Goal: Information Seeking & Learning: Learn about a topic

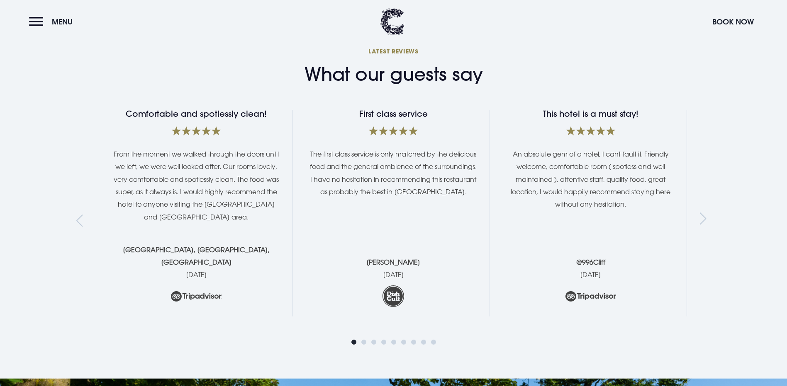
scroll to position [1624, 0]
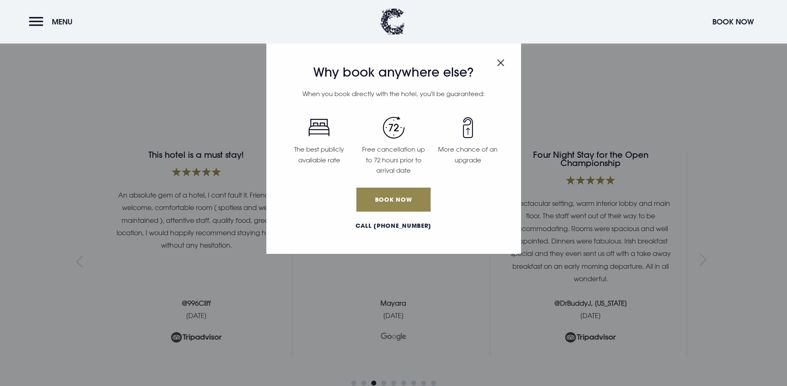
click at [502, 65] on img "Close modal" at bounding box center [500, 62] width 7 height 7
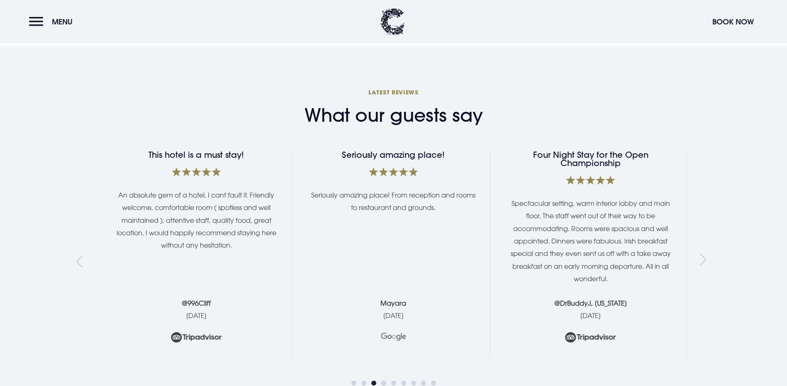
click at [700, 256] on div "Next slide" at bounding box center [704, 262] width 11 height 12
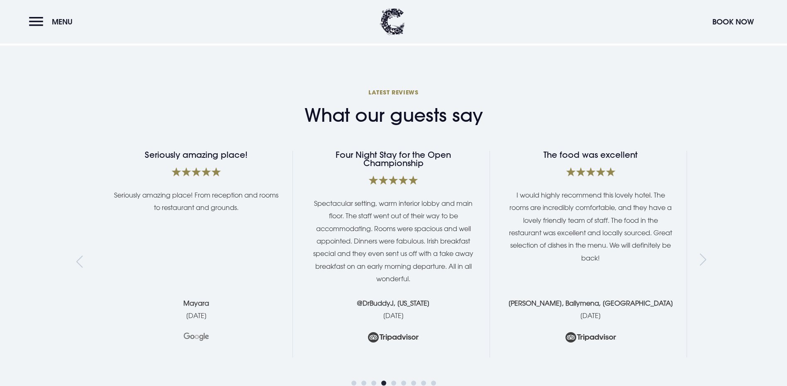
click at [700, 256] on div "Next slide" at bounding box center [704, 262] width 11 height 12
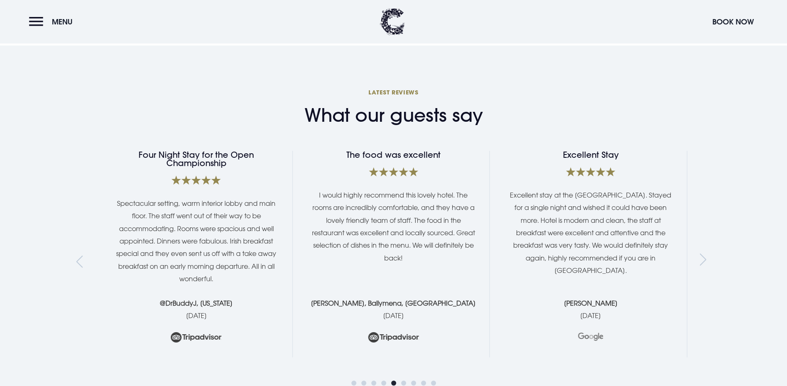
click at [700, 256] on div "Next slide" at bounding box center [704, 262] width 11 height 12
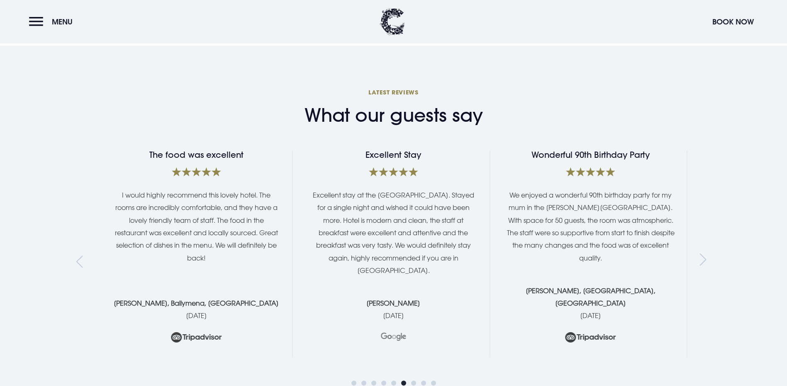
click at [700, 256] on div "Next slide" at bounding box center [704, 262] width 11 height 12
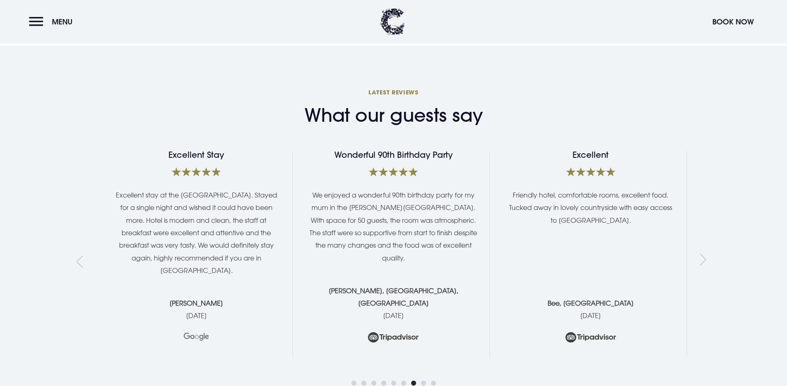
click at [700, 256] on div "Next slide" at bounding box center [704, 262] width 11 height 12
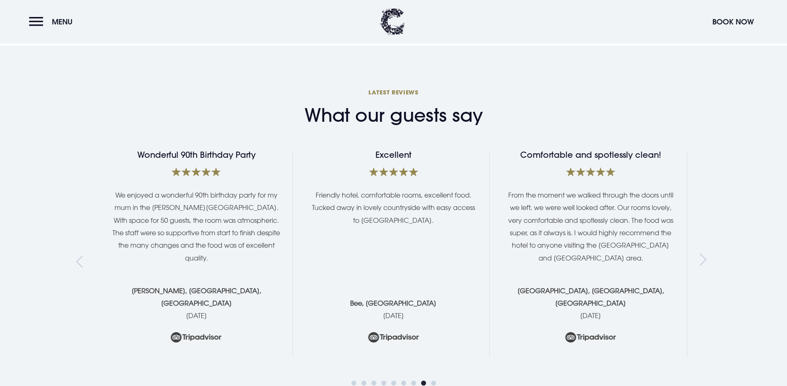
click at [700, 256] on div "Next slide" at bounding box center [704, 262] width 11 height 12
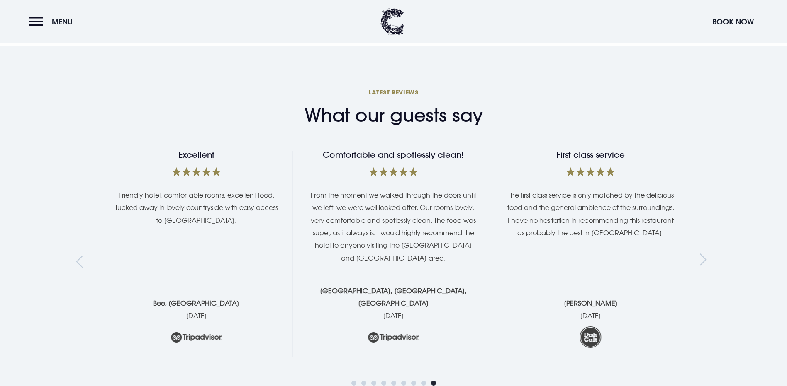
click at [700, 256] on div "Next slide" at bounding box center [704, 262] width 11 height 12
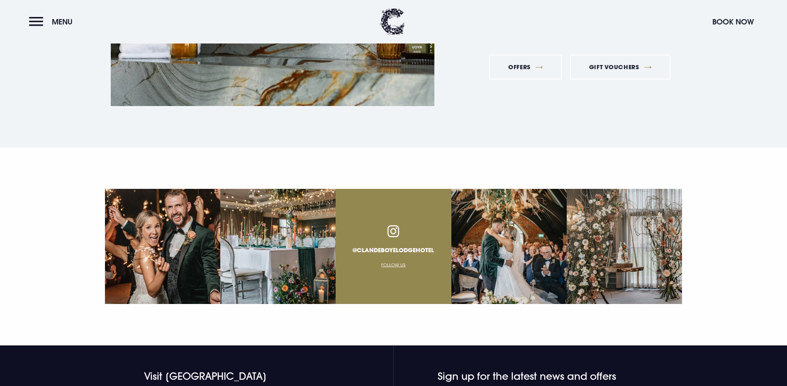
scroll to position [3095, 0]
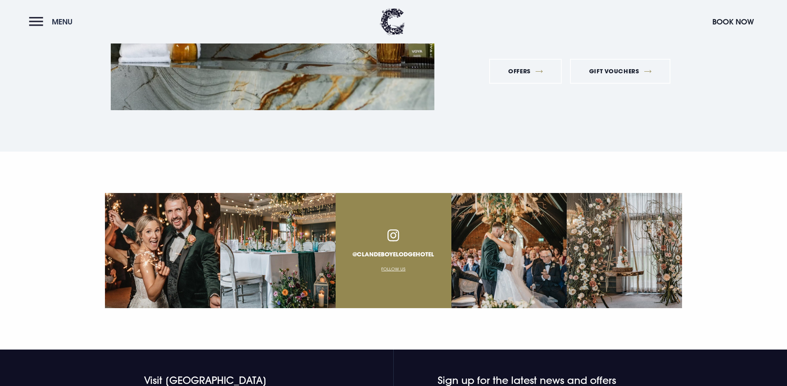
click at [31, 23] on button "Menu" at bounding box center [53, 22] width 48 height 18
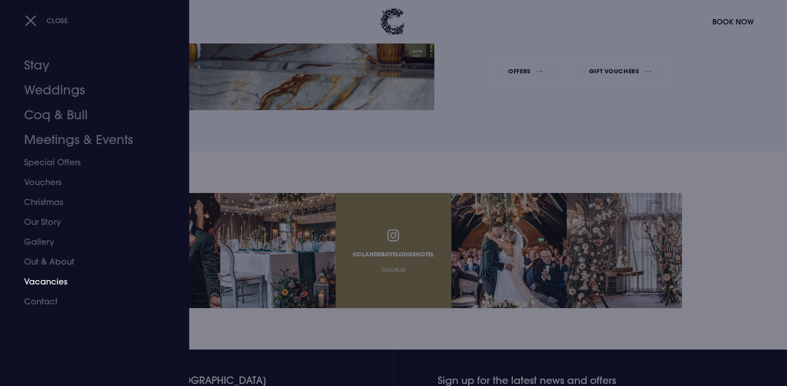
click at [52, 282] on link "Vacancies" at bounding box center [89, 282] width 131 height 20
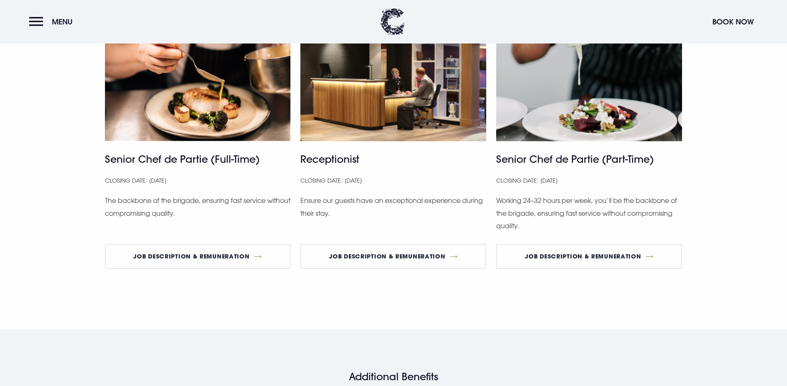
scroll to position [547, 0]
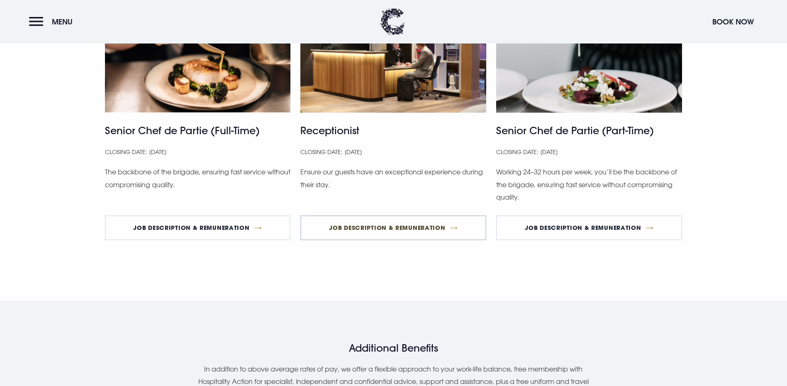
click at [379, 240] on link "Job Description & Remuneration" at bounding box center [393, 228] width 186 height 25
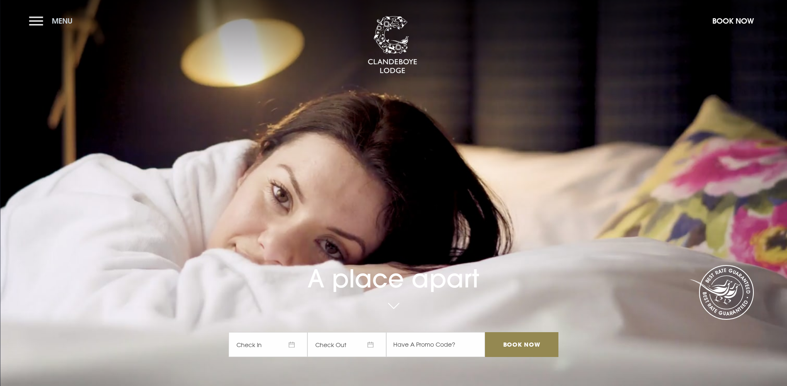
click at [38, 20] on button "Menu" at bounding box center [53, 21] width 48 height 18
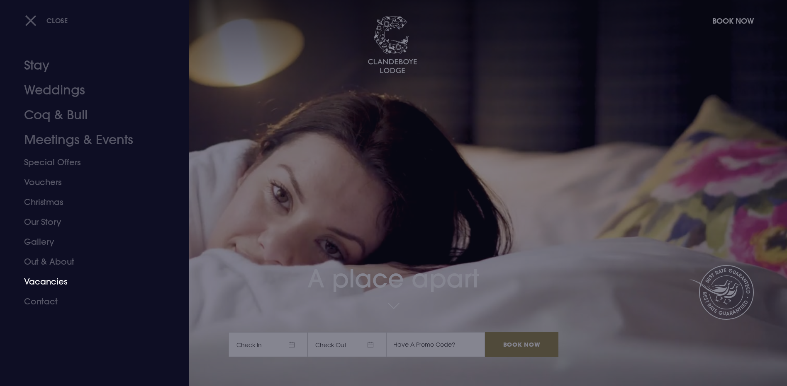
click at [44, 279] on link "Vacancies" at bounding box center [89, 282] width 131 height 20
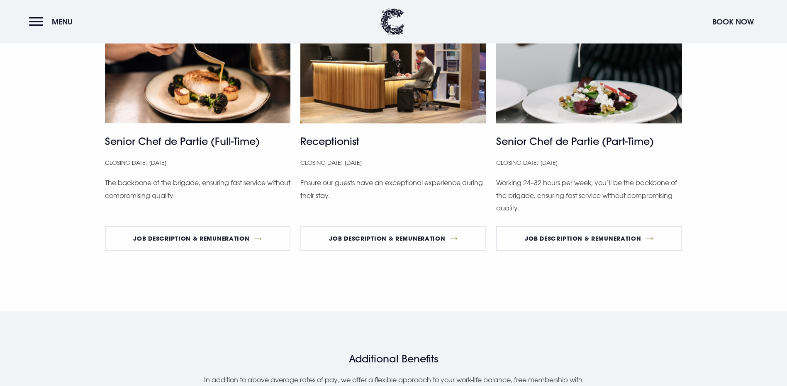
scroll to position [533, 0]
